Goal: Transaction & Acquisition: Book appointment/travel/reservation

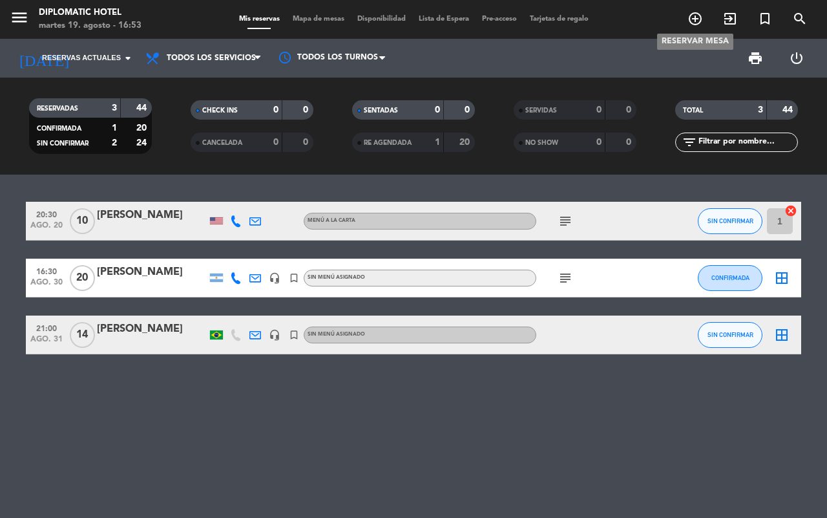
click at [699, 23] on icon "add_circle_outline" at bounding box center [696, 19] width 16 height 16
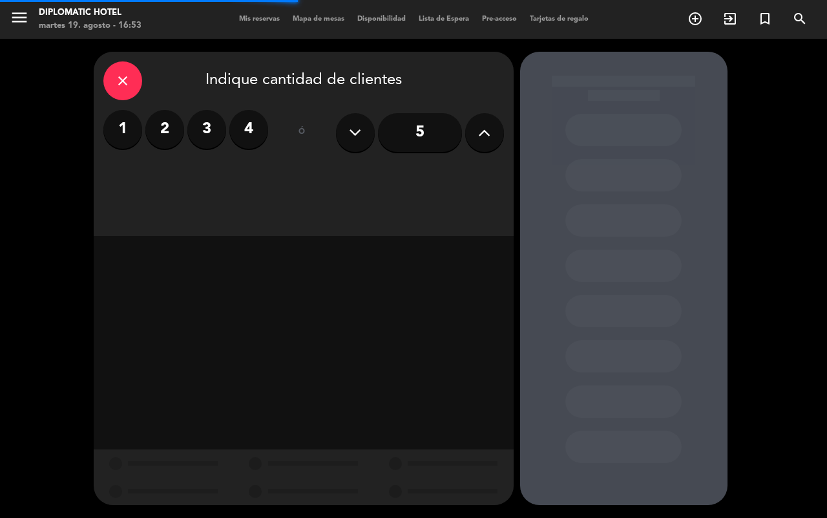
click at [253, 138] on label "4" at bounding box center [248, 129] width 39 height 39
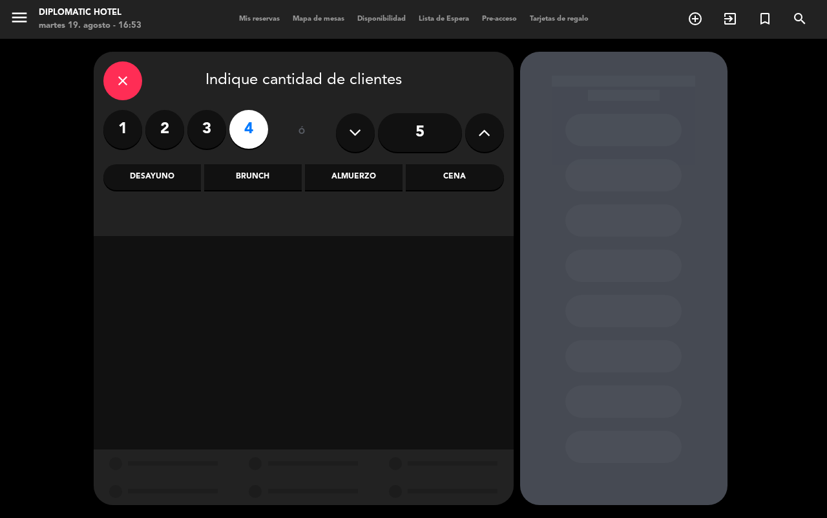
click at [470, 182] on div "Cena" at bounding box center [455, 177] width 98 height 26
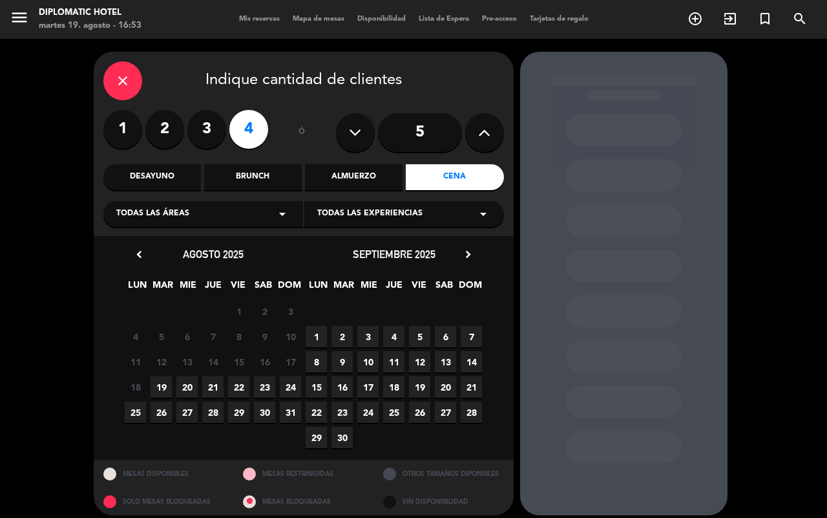
click at [235, 386] on span "22" at bounding box center [238, 386] width 21 height 21
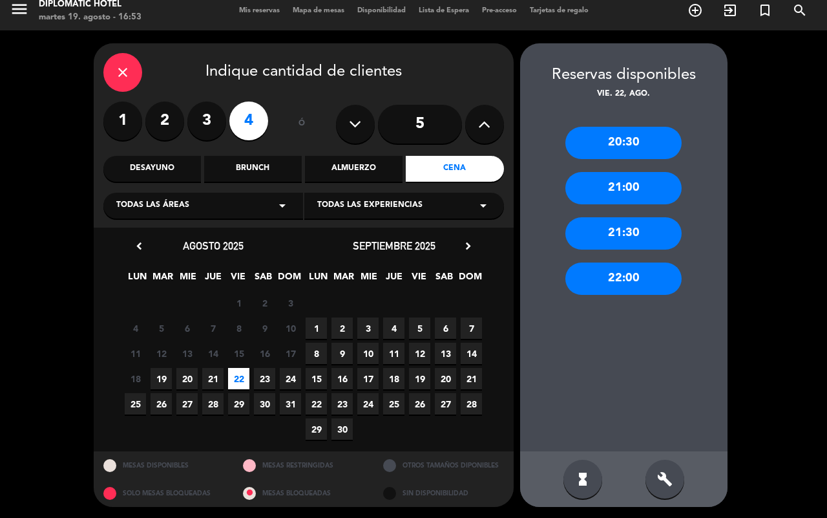
click at [633, 200] on div "21:00" at bounding box center [623, 188] width 116 height 32
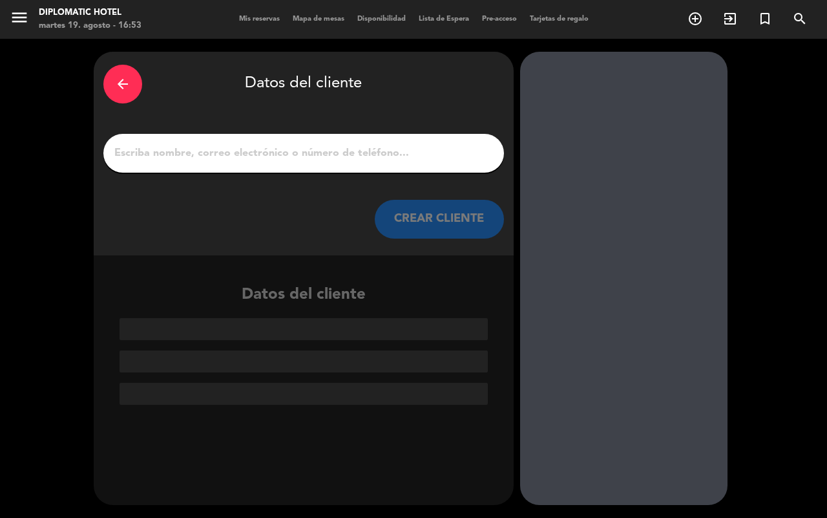
click at [284, 160] on input "1" at bounding box center [303, 153] width 381 height 18
paste input "[PERSON_NAME]"
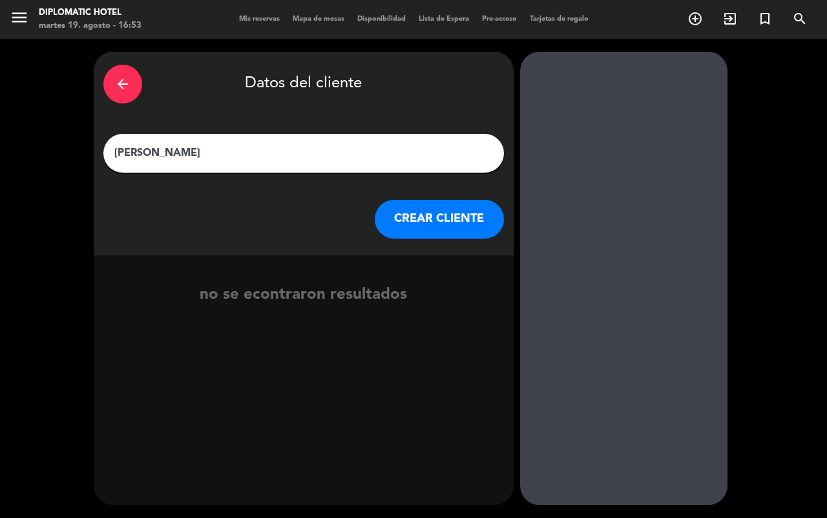
click at [149, 152] on input "[PERSON_NAME]" at bounding box center [303, 153] width 381 height 18
type input "[PERSON_NAME]"
click at [474, 233] on button "CREAR CLIENTE" at bounding box center [439, 219] width 129 height 39
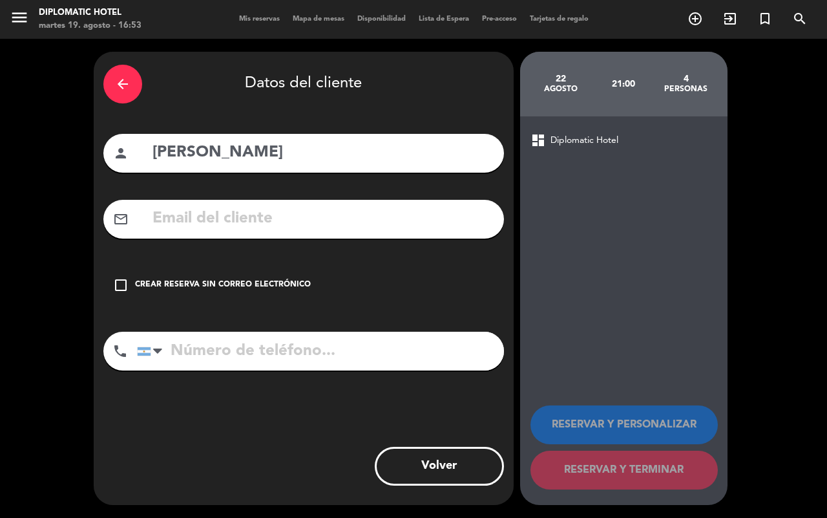
click at [151, 216] on input "text" at bounding box center [322, 218] width 343 height 26
drag, startPoint x: 221, startPoint y: 319, endPoint x: 221, endPoint y: 337, distance: 18.1
click at [221, 337] on div "arrow_back Datos del cliente person [PERSON_NAME] mail_outline check_box_outlin…" at bounding box center [304, 278] width 420 height 453
click at [218, 369] on input "tel" at bounding box center [320, 351] width 367 height 39
paste input "54 9 2615 57-9093"
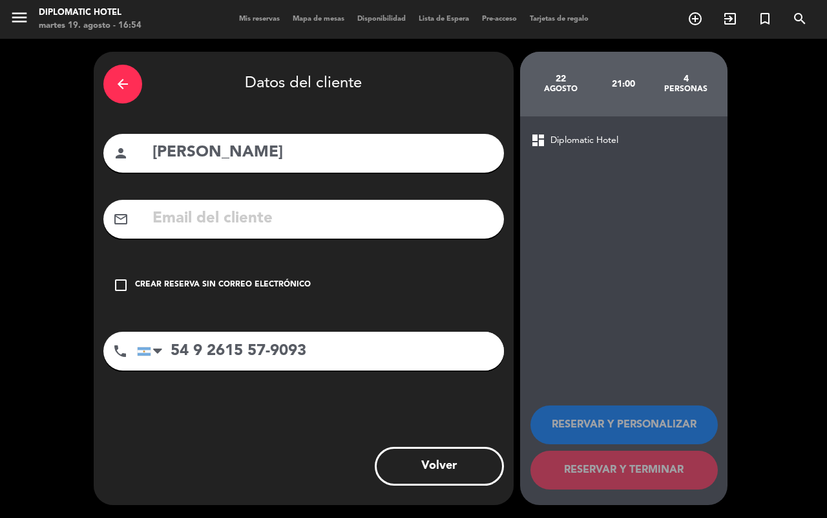
type input "54 9 2615 57-9093"
click at [270, 205] on input "text" at bounding box center [322, 218] width 343 height 26
paste input "[EMAIL_ADDRESS][DOMAIN_NAME]"
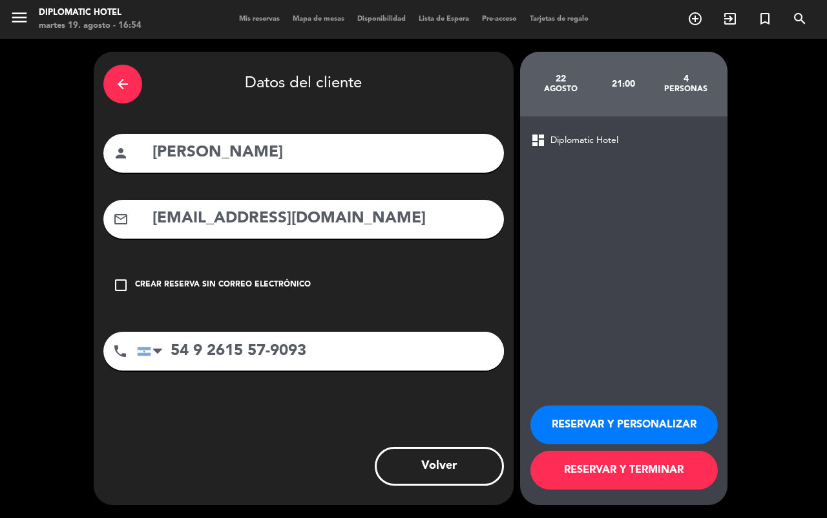
type input "[EMAIL_ADDRESS][DOMAIN_NAME]"
click at [668, 425] on button "RESERVAR Y PERSONALIZAR" at bounding box center [624, 424] width 187 height 39
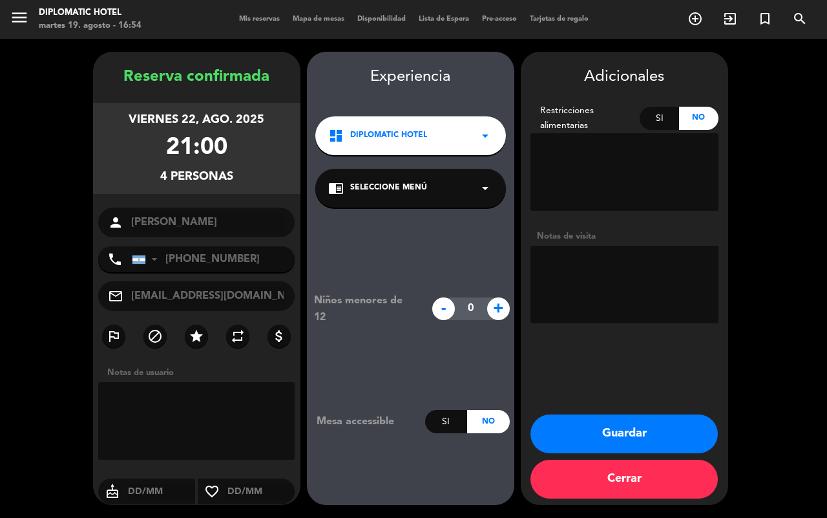
click at [629, 273] on textarea at bounding box center [625, 285] width 188 height 78
click at [638, 259] on textarea at bounding box center [625, 285] width 188 height 78
click at [556, 281] on textarea at bounding box center [625, 285] width 188 height 78
type textarea "4 reservas para [PERSON_NAME] Menu"
click at [680, 422] on button "Guardar" at bounding box center [624, 433] width 187 height 39
